Goal: Task Accomplishment & Management: Manage account settings

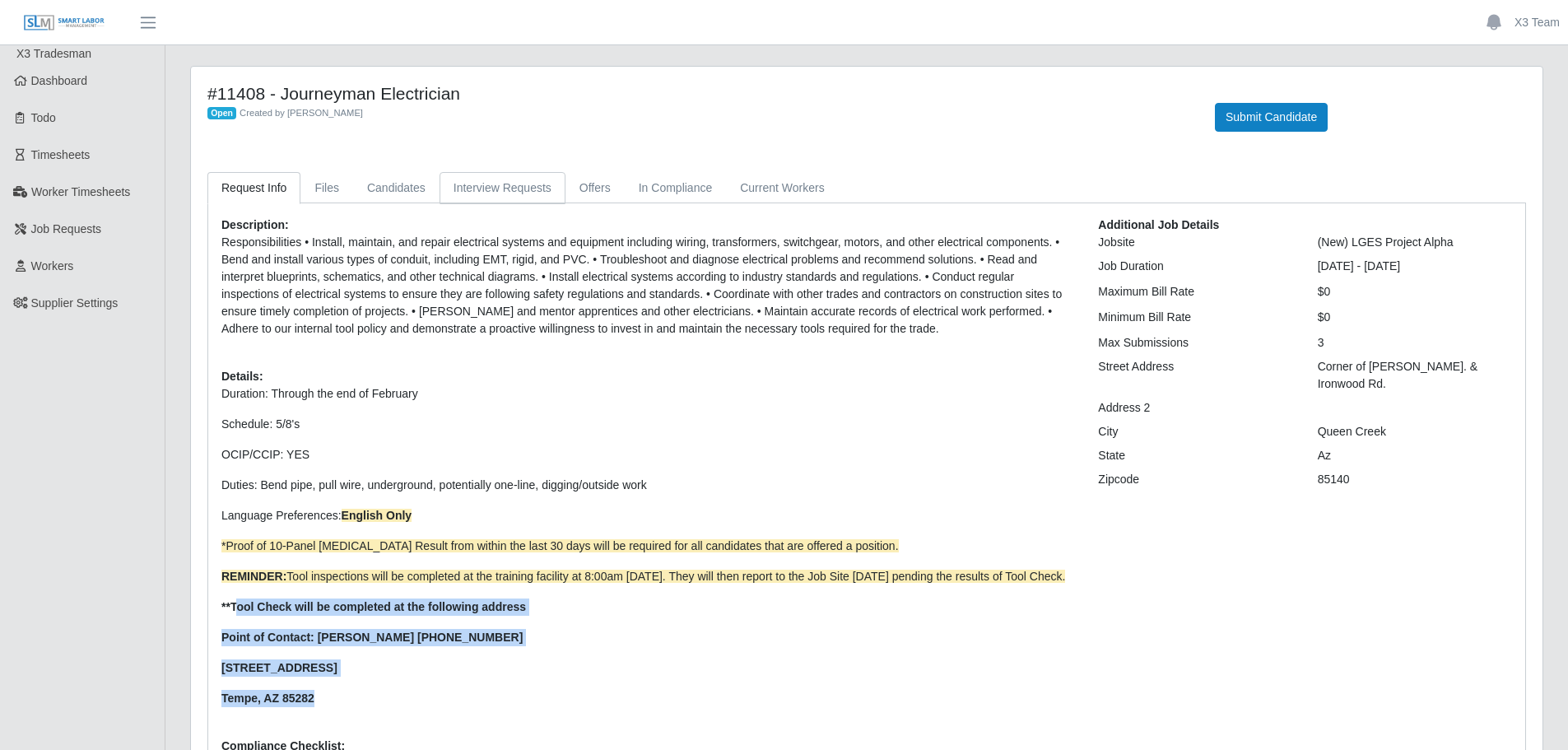
click at [487, 199] on link "Interview Requests" at bounding box center [503, 188] width 126 height 32
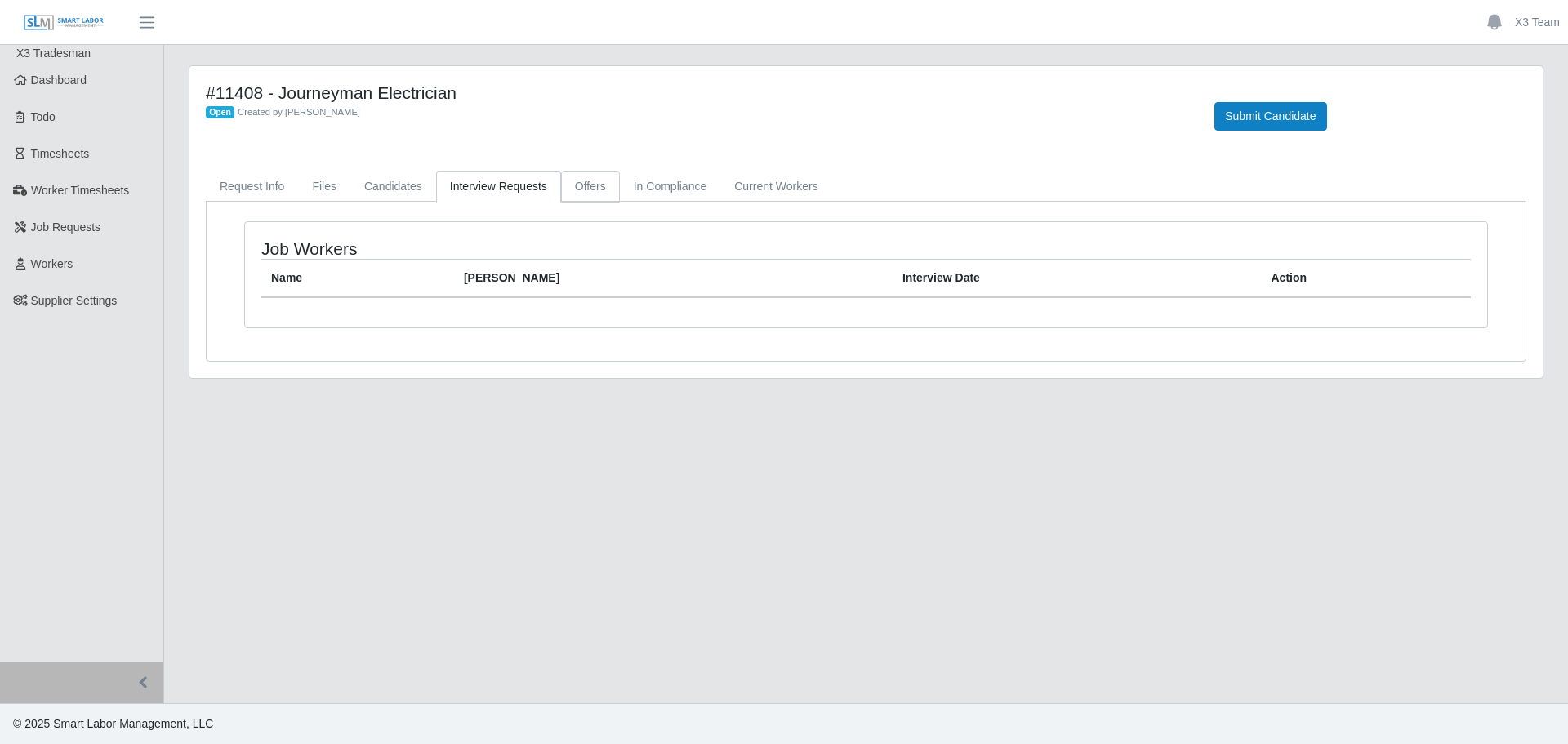
click at [599, 194] on link "Offers" at bounding box center [590, 187] width 59 height 32
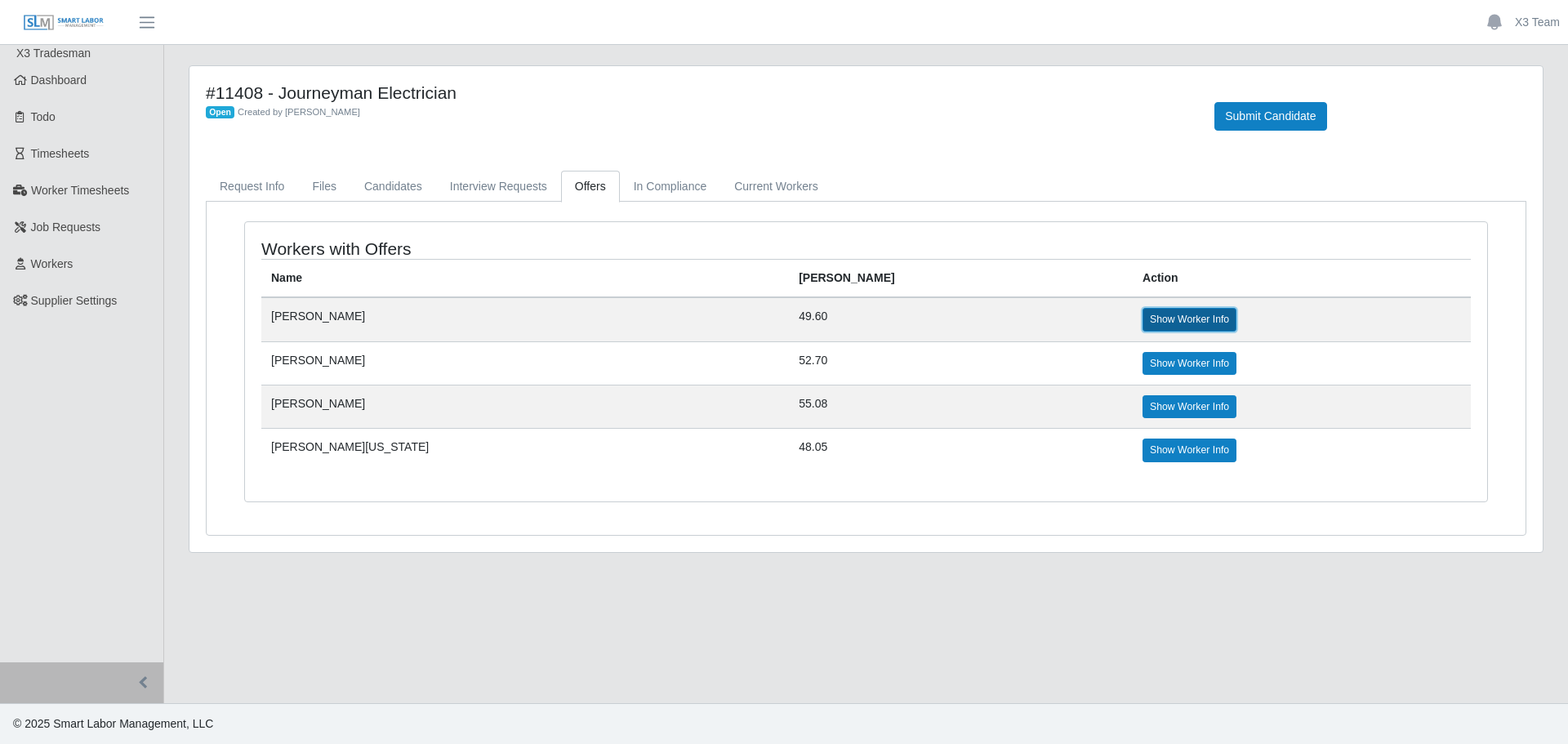
click at [1142, 316] on link "Show Worker Info" at bounding box center [1189, 319] width 94 height 23
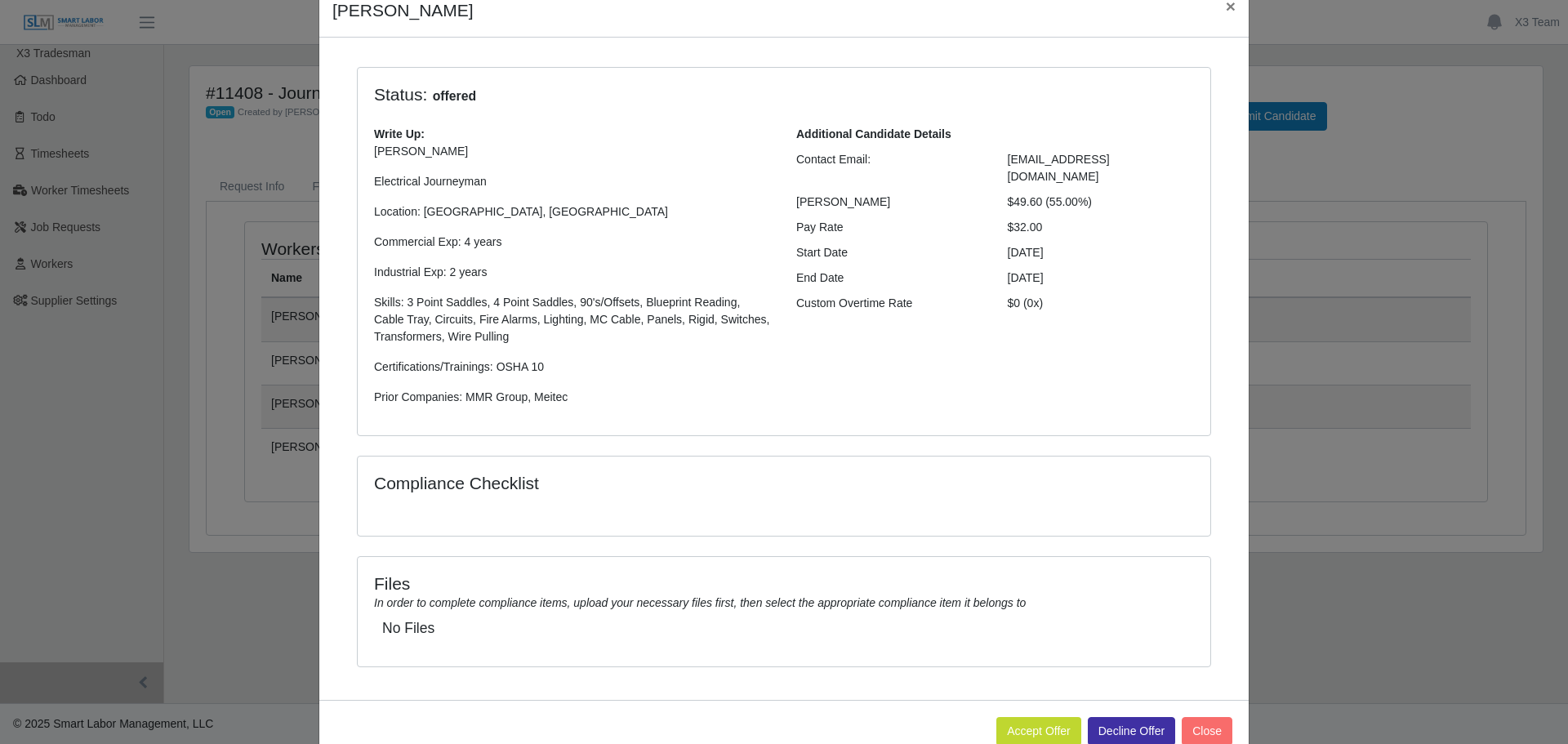
scroll to position [115, 0]
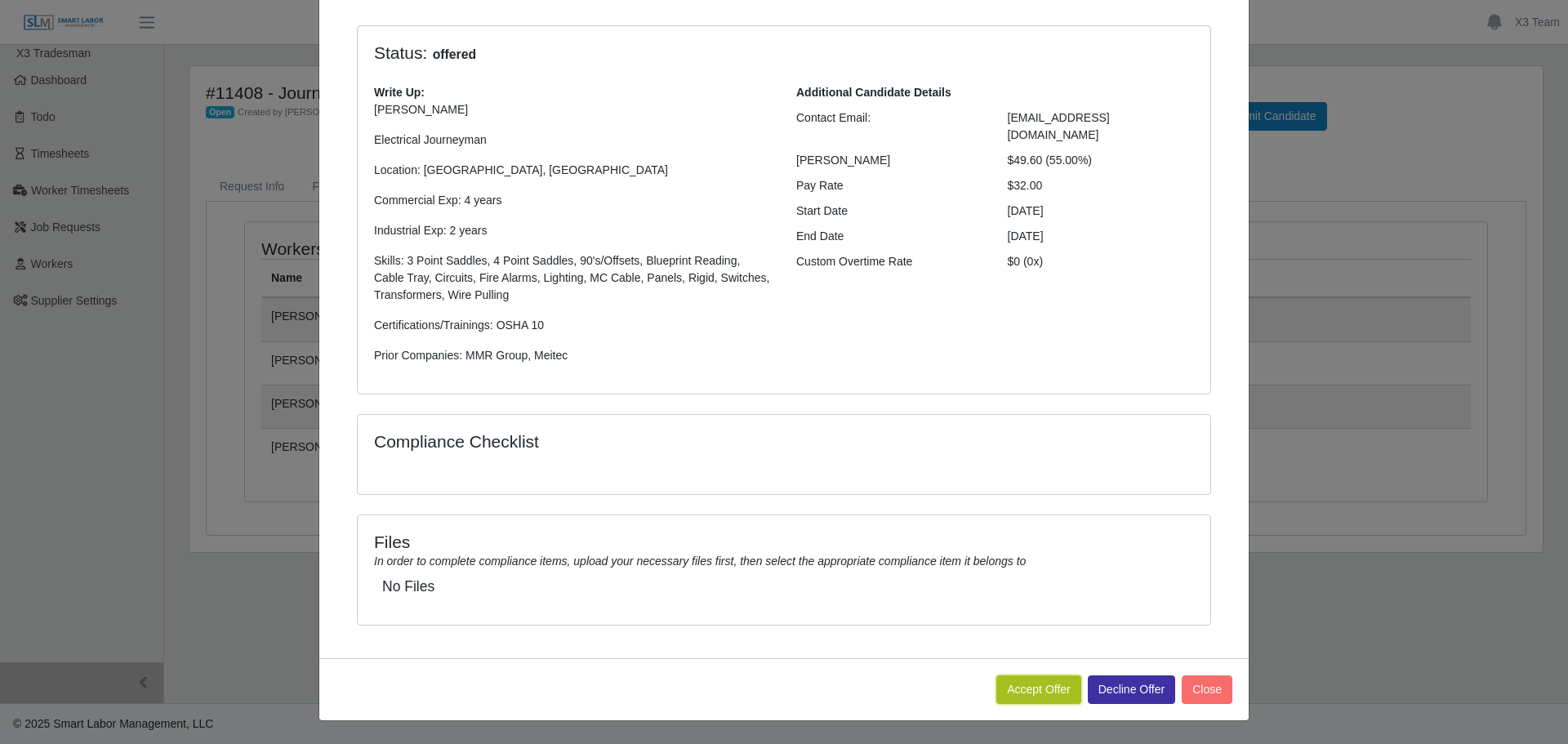
click at [1053, 689] on button "Accept Offer" at bounding box center [1039, 689] width 85 height 28
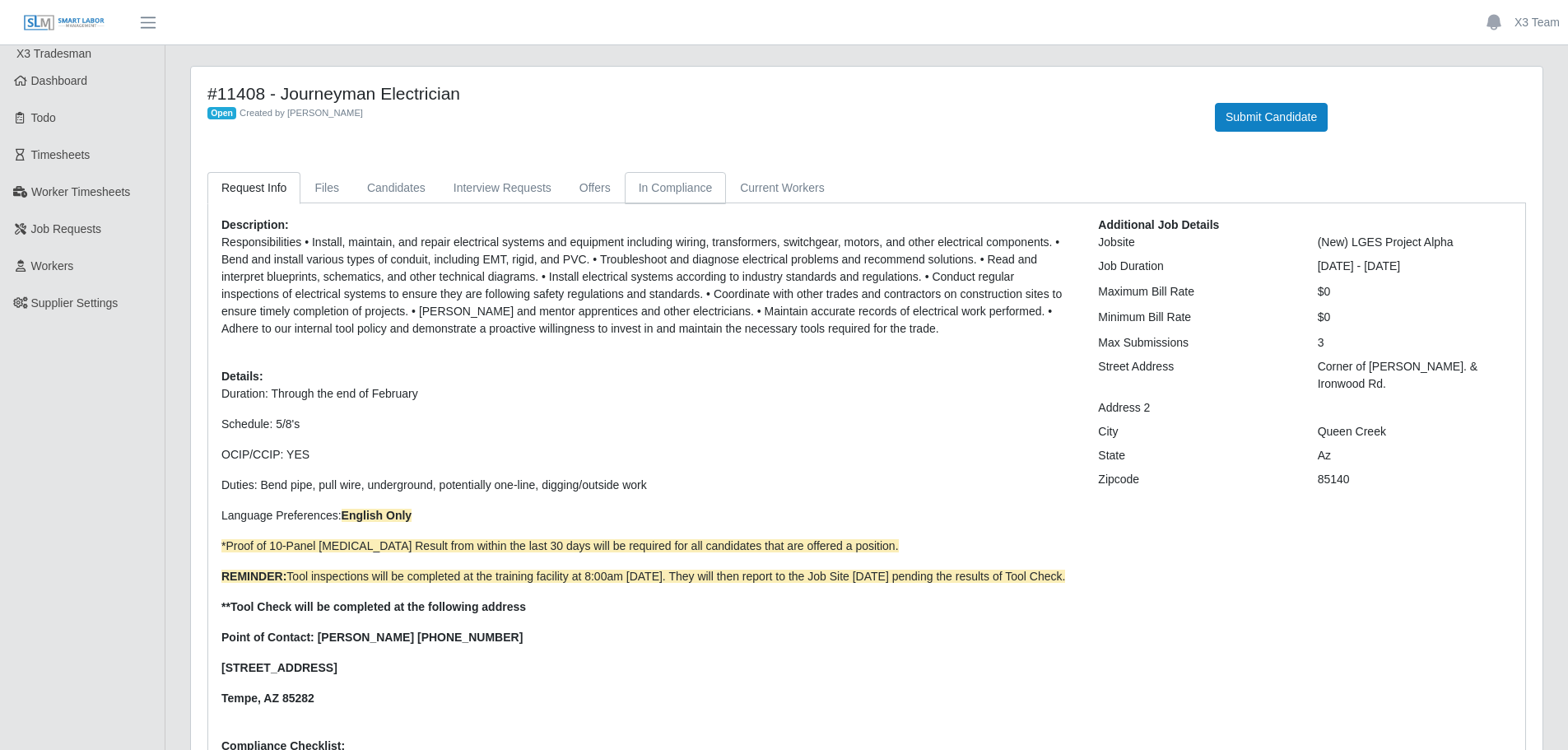
click at [656, 188] on link "In Compliance" at bounding box center [676, 188] width 102 height 32
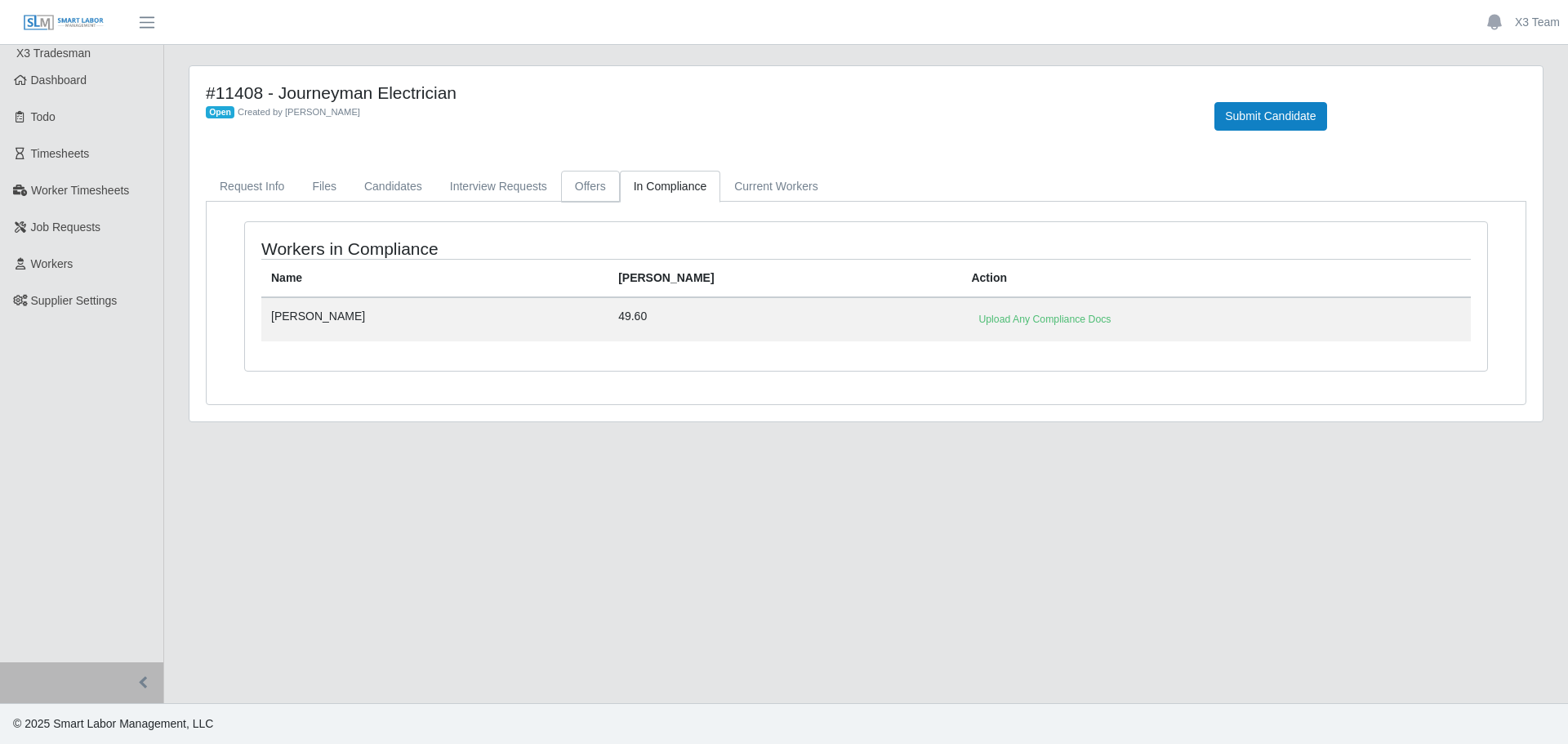
click at [581, 185] on link "Offers" at bounding box center [590, 187] width 59 height 32
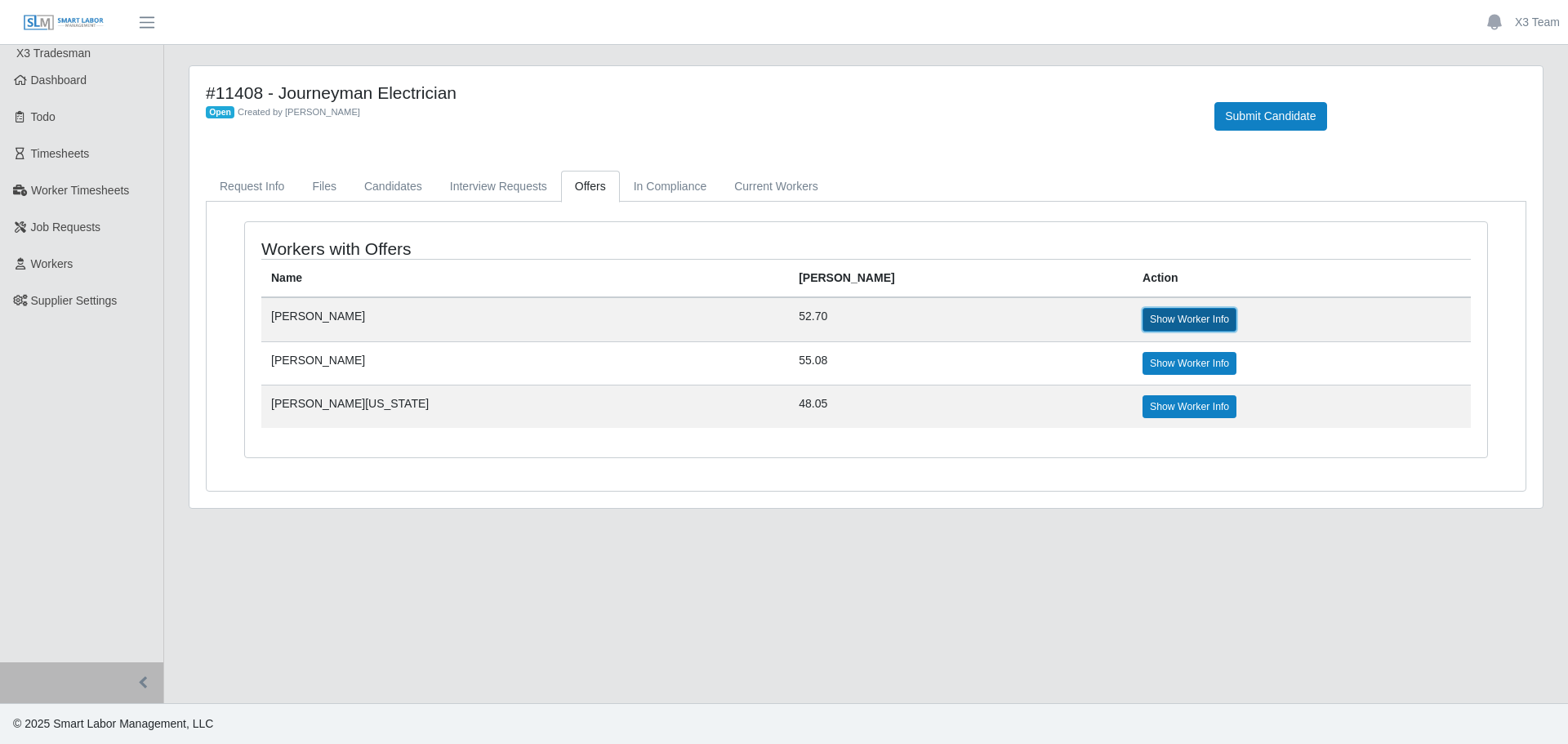
click at [1142, 328] on link "Show Worker Info" at bounding box center [1189, 319] width 94 height 23
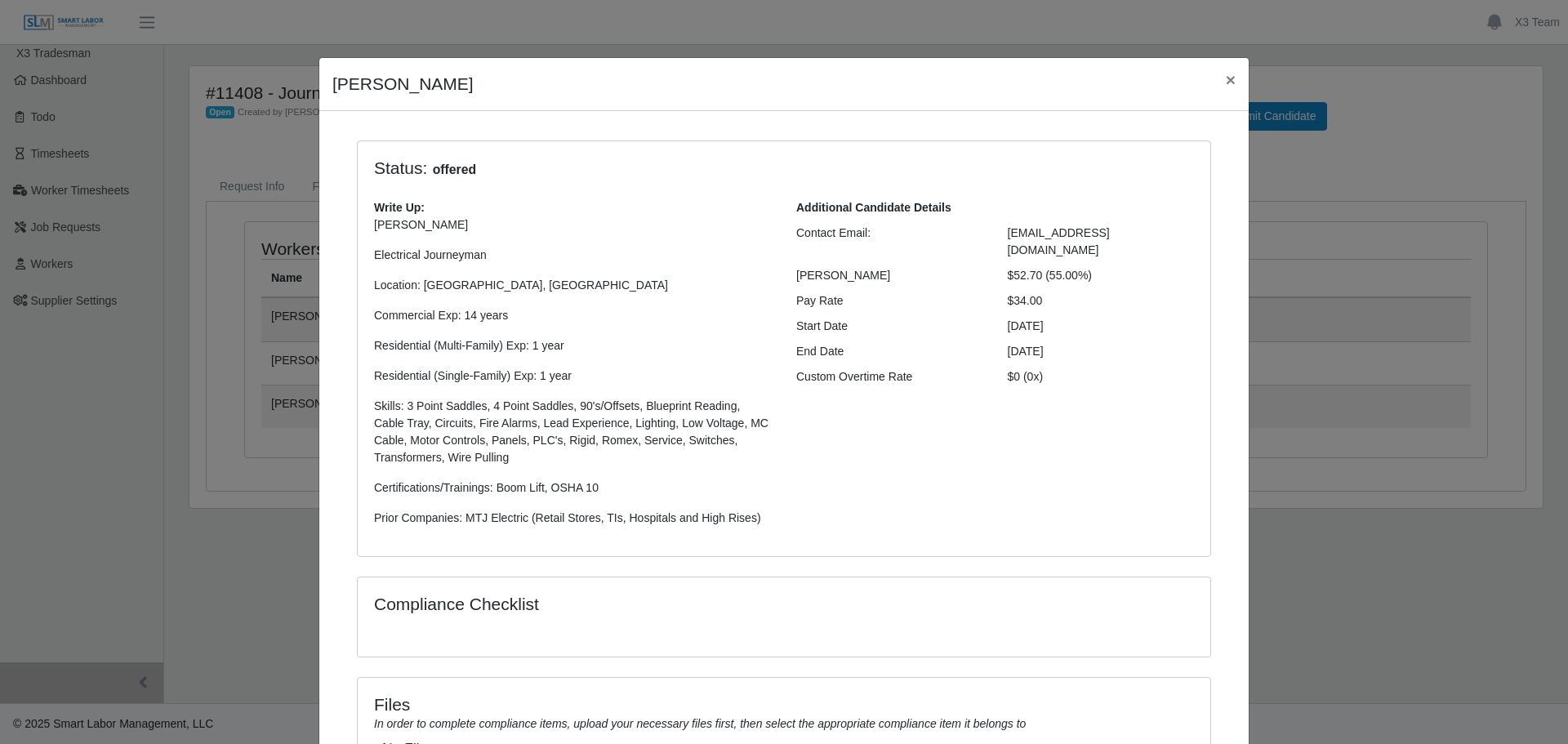
drag, startPoint x: 1557, startPoint y: 397, endPoint x: 1560, endPoint y: 596, distance: 199.0
click at [1560, 596] on div "Tom Bennett × Status: offered Write Up: Tom B. Electrical Journeyman Location: …" at bounding box center [784, 372] width 1568 height 744
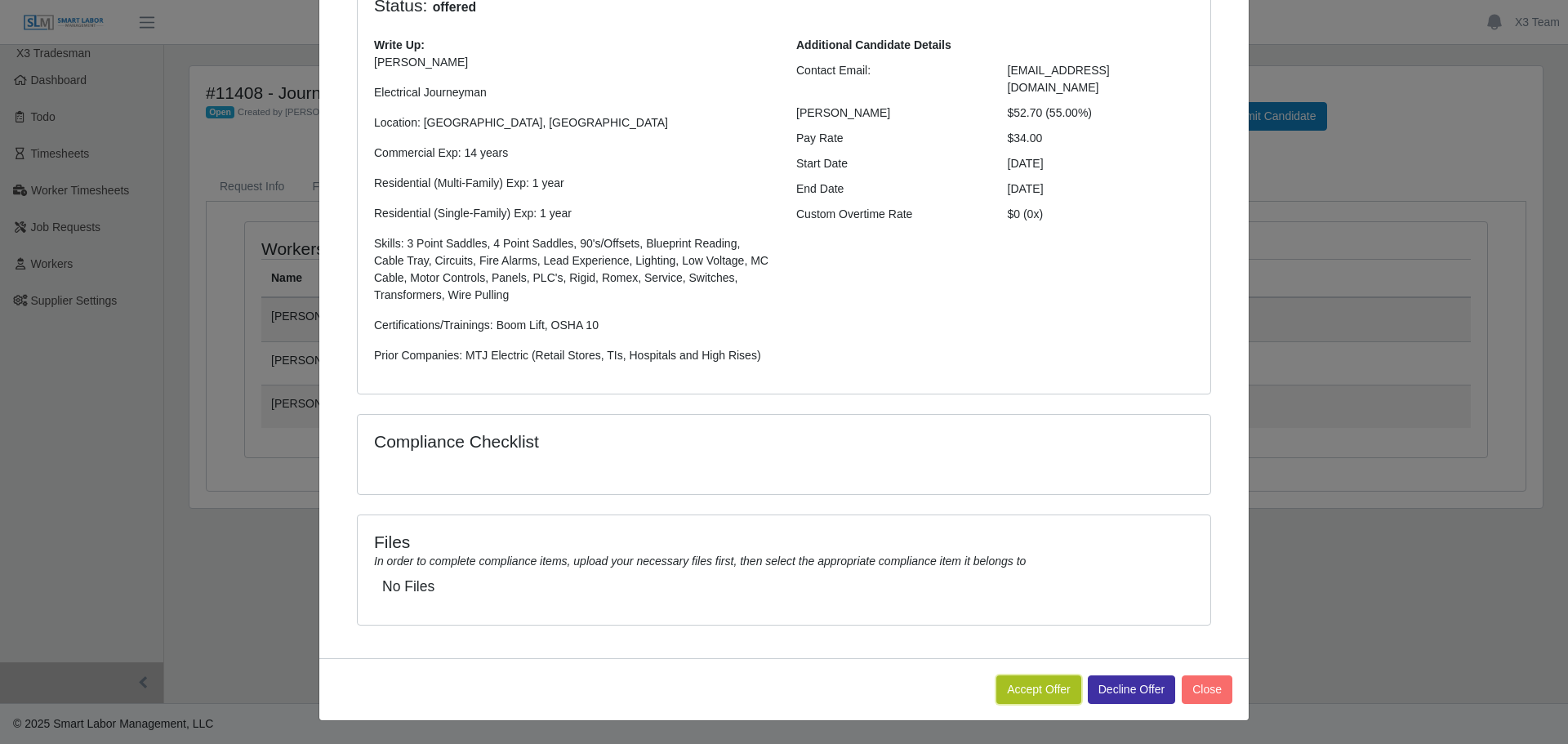
click at [1048, 688] on button "Accept Offer" at bounding box center [1039, 689] width 85 height 28
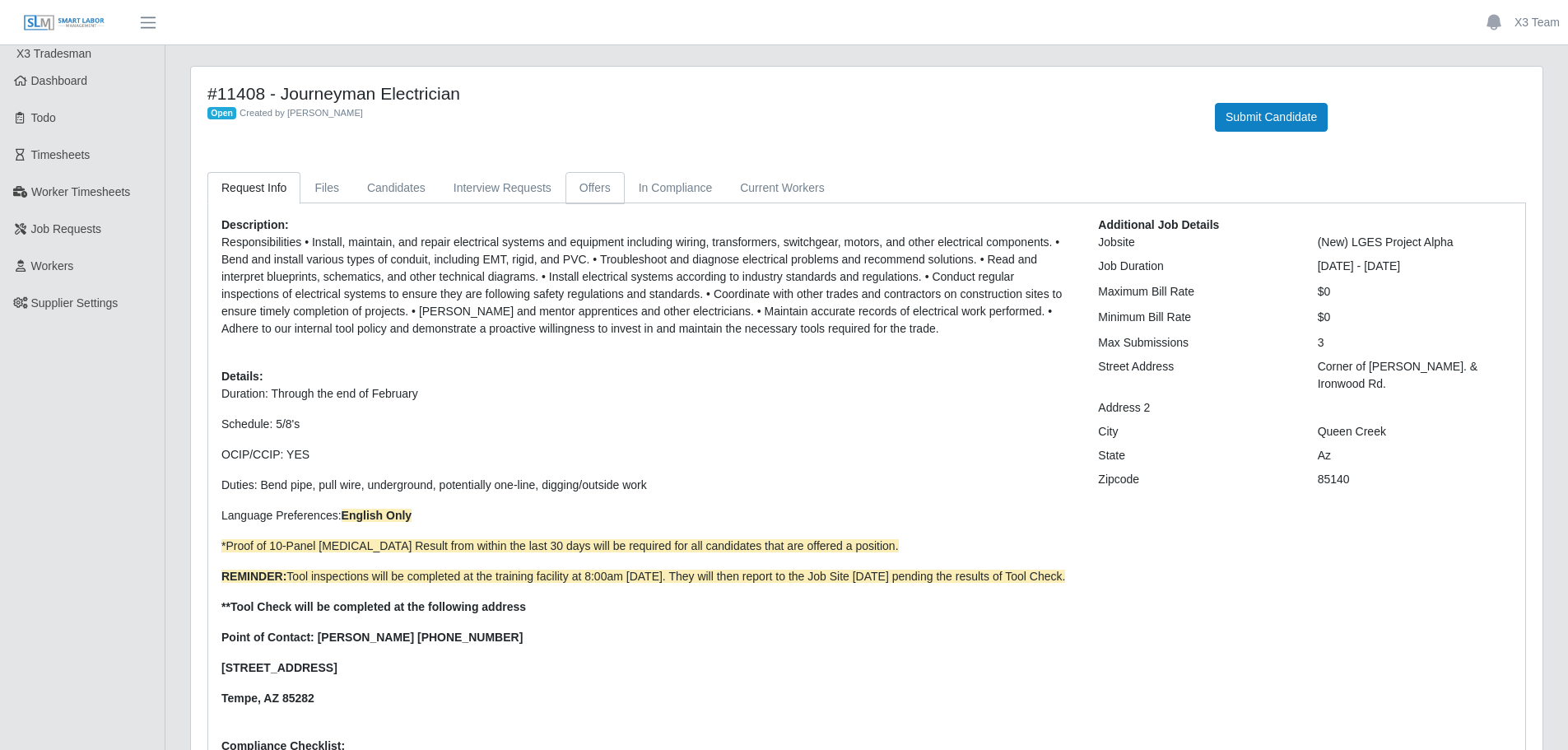
click at [574, 186] on link "Offers" at bounding box center [595, 188] width 59 height 32
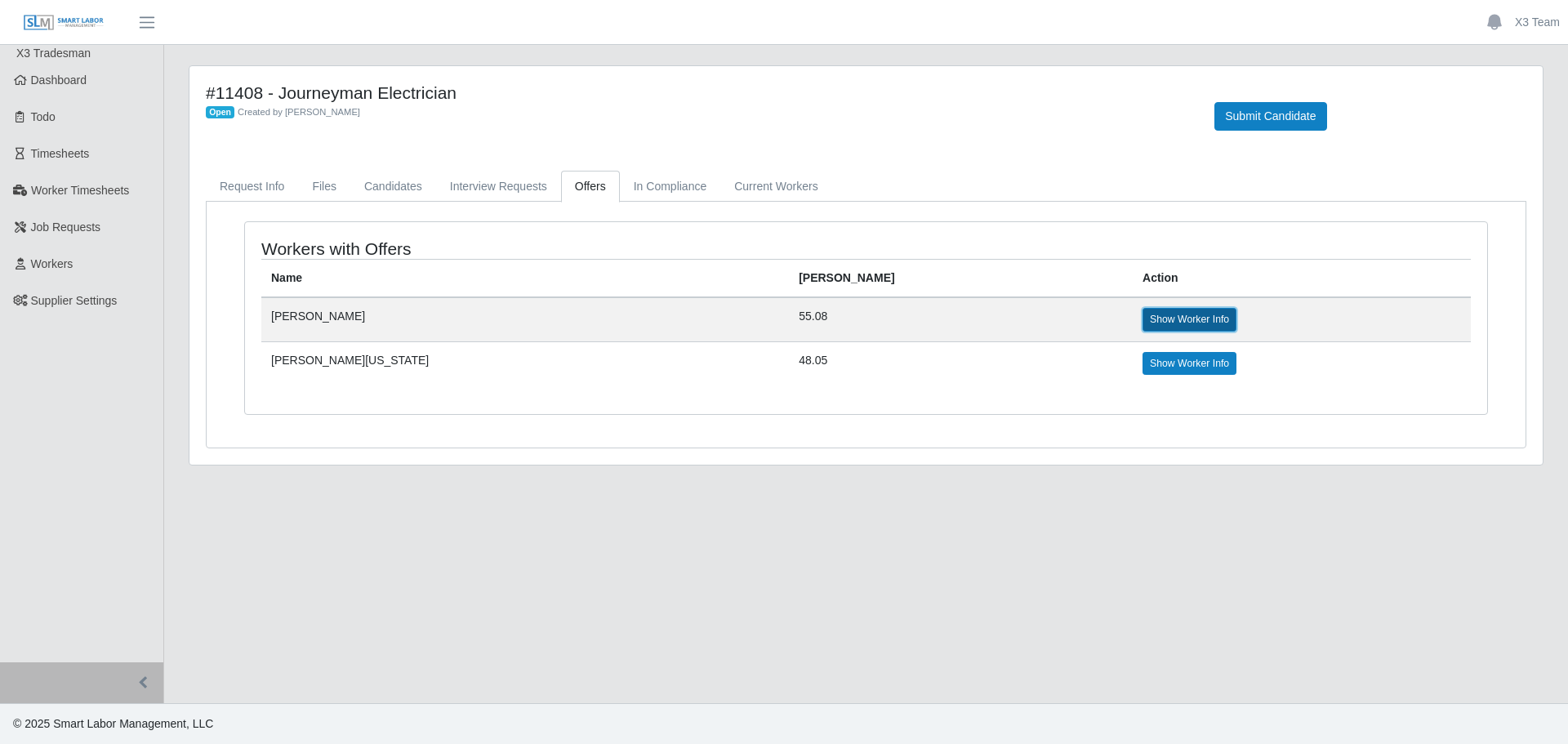
click at [1142, 323] on link "Show Worker Info" at bounding box center [1189, 319] width 94 height 23
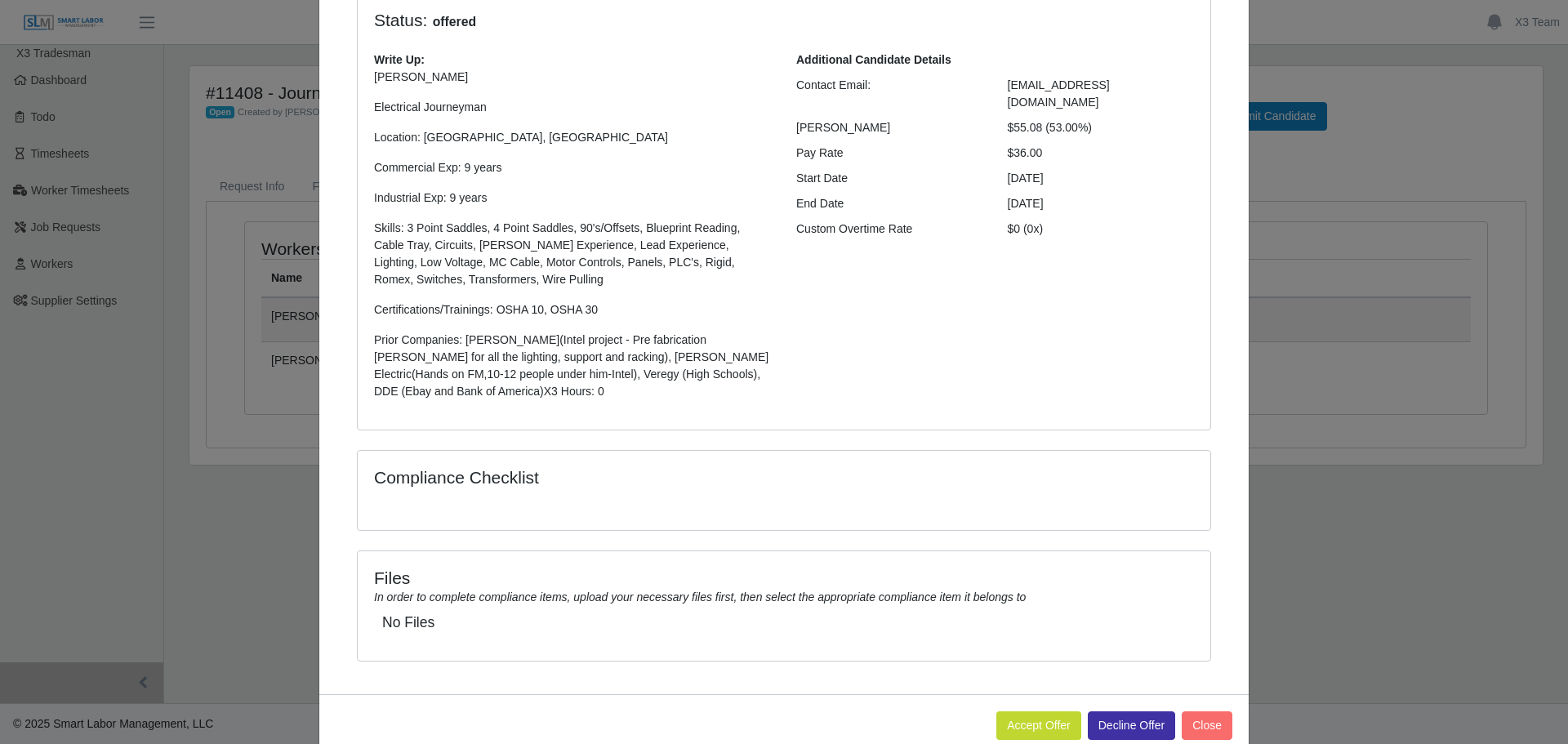
scroll to position [183, 0]
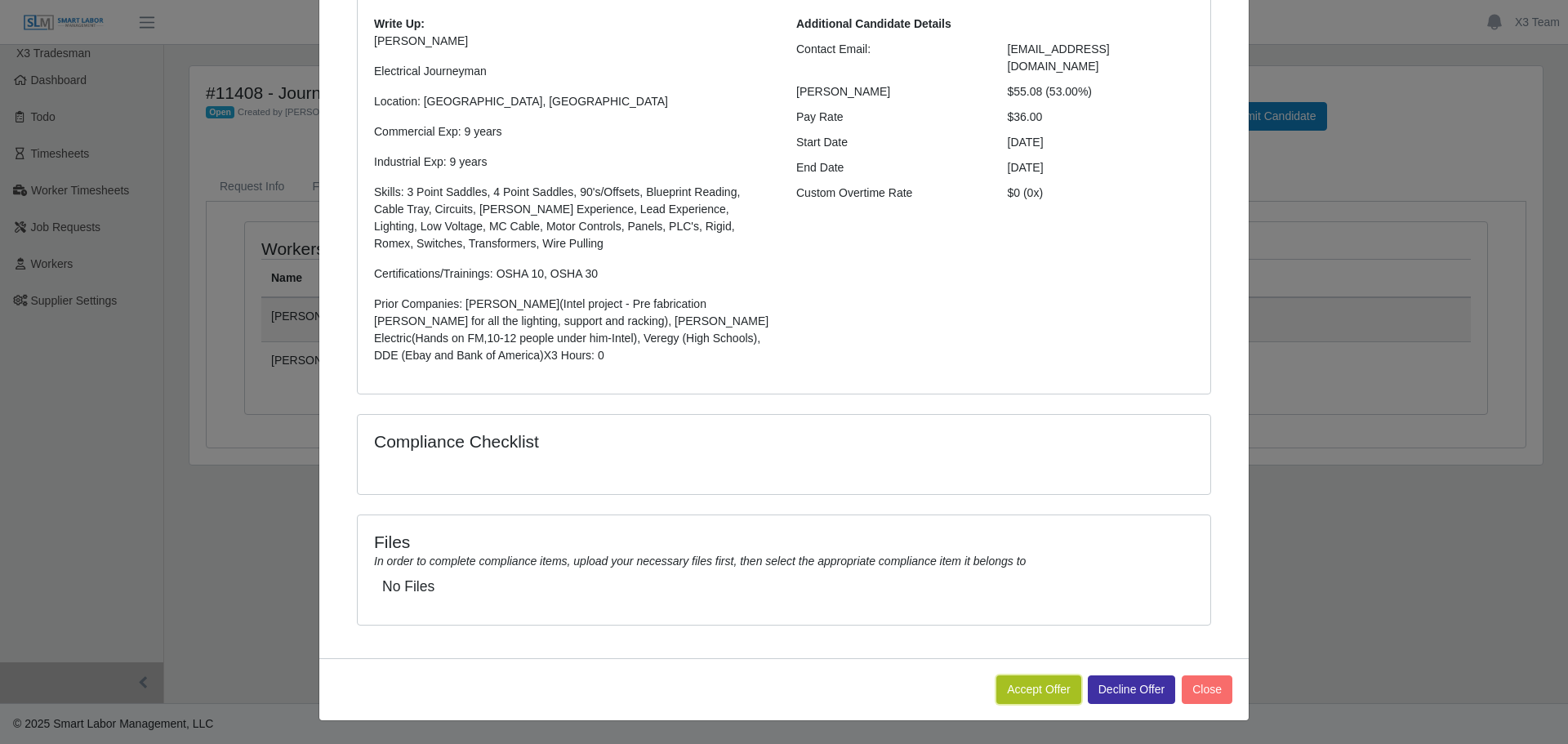
click at [1045, 693] on button "Accept Offer" at bounding box center [1039, 689] width 85 height 28
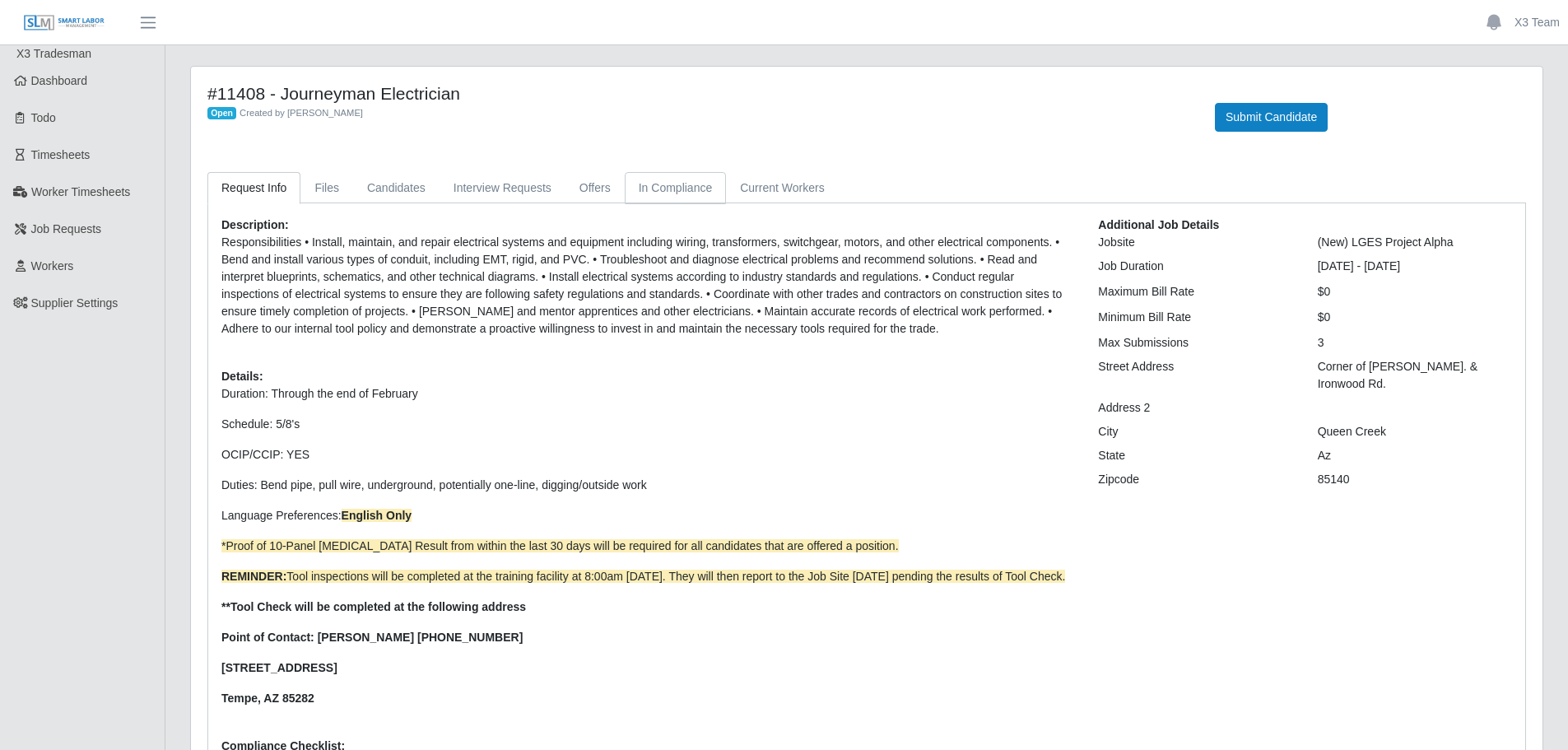
click at [639, 198] on link "In Compliance" at bounding box center [676, 188] width 102 height 32
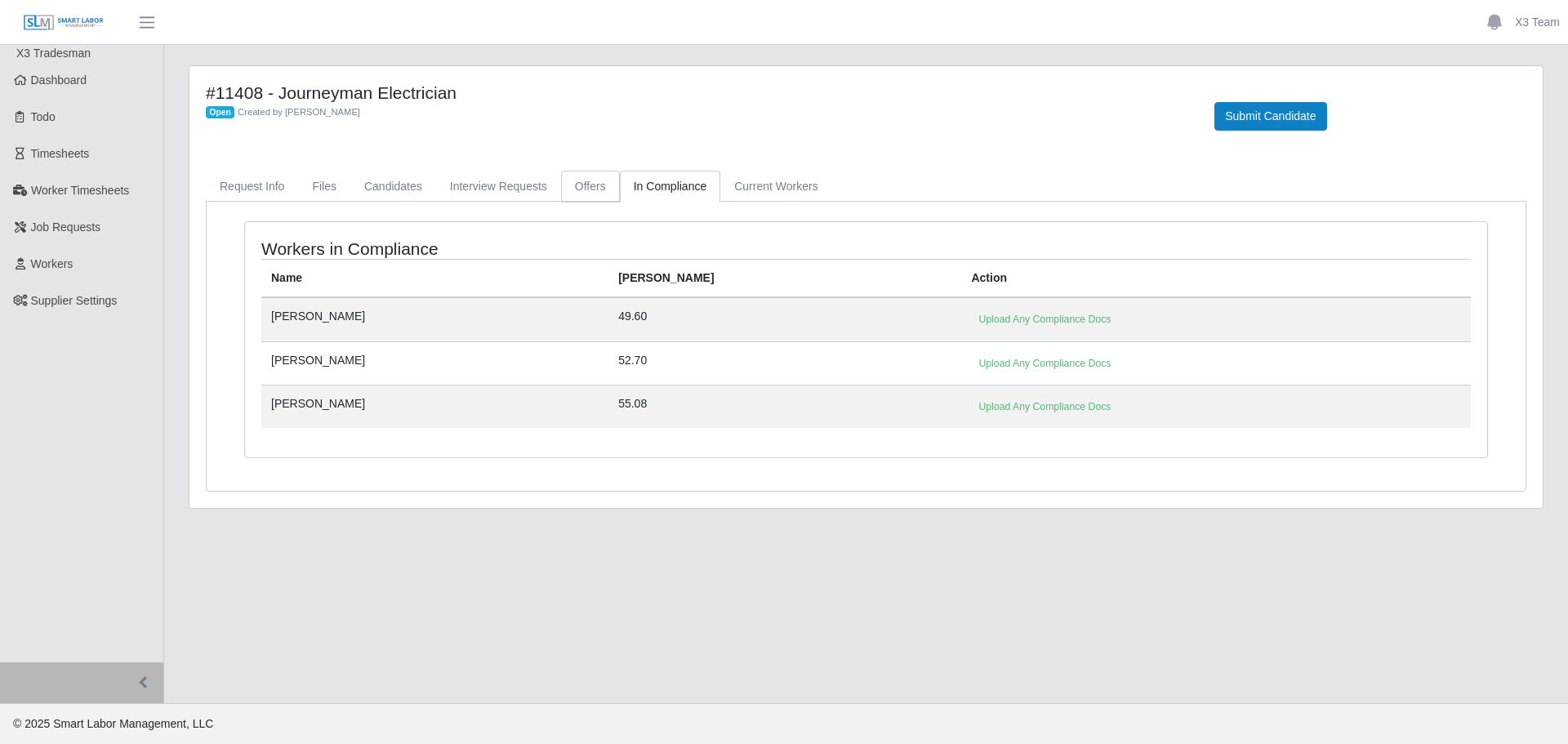
click at [575, 192] on link "Offers" at bounding box center [590, 187] width 59 height 32
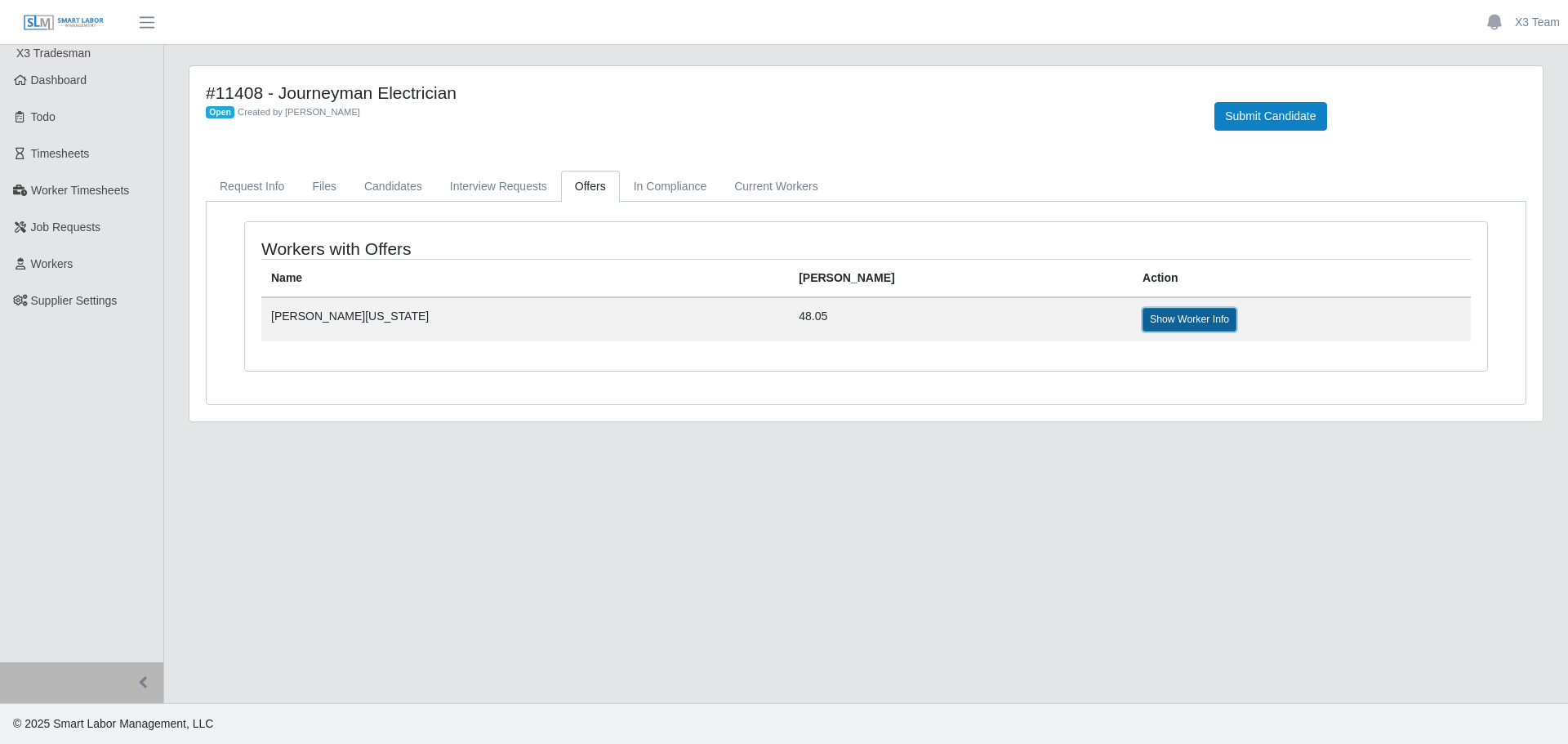
click at [1142, 322] on link "Show Worker Info" at bounding box center [1189, 319] width 94 height 23
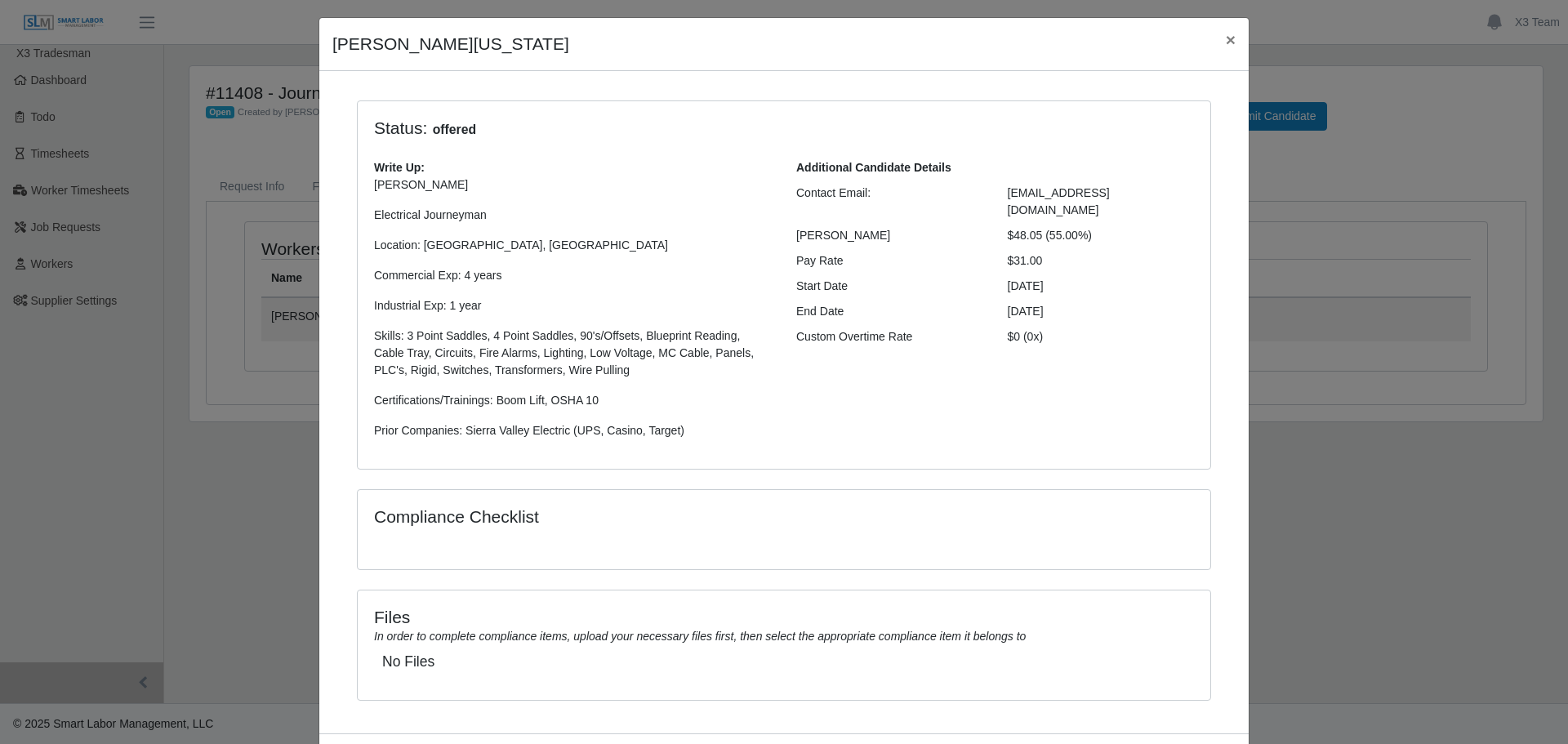
scroll to position [115, 0]
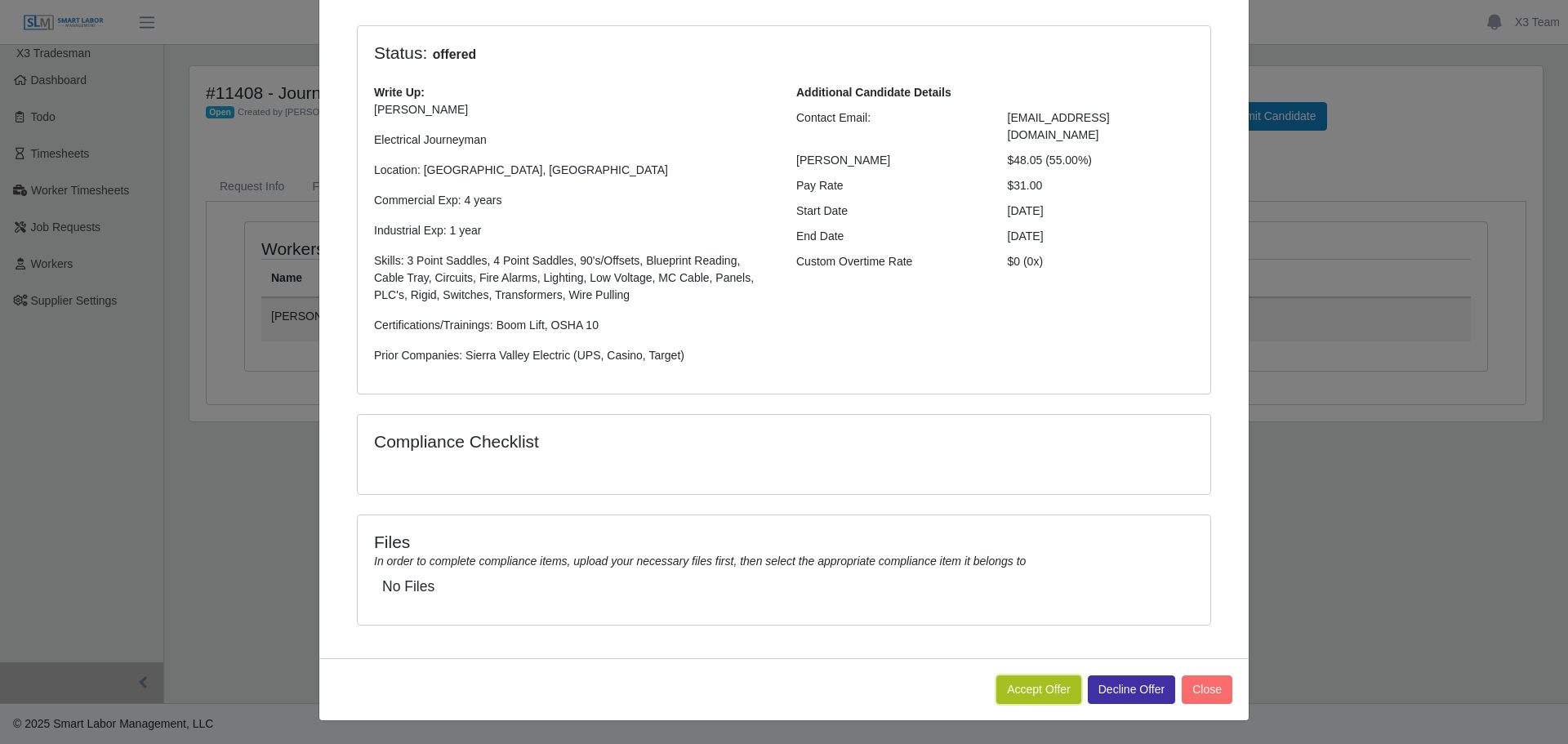
click at [1045, 688] on button "Accept Offer" at bounding box center [1039, 689] width 85 height 28
